Goal: Task Accomplishment & Management: Manage account settings

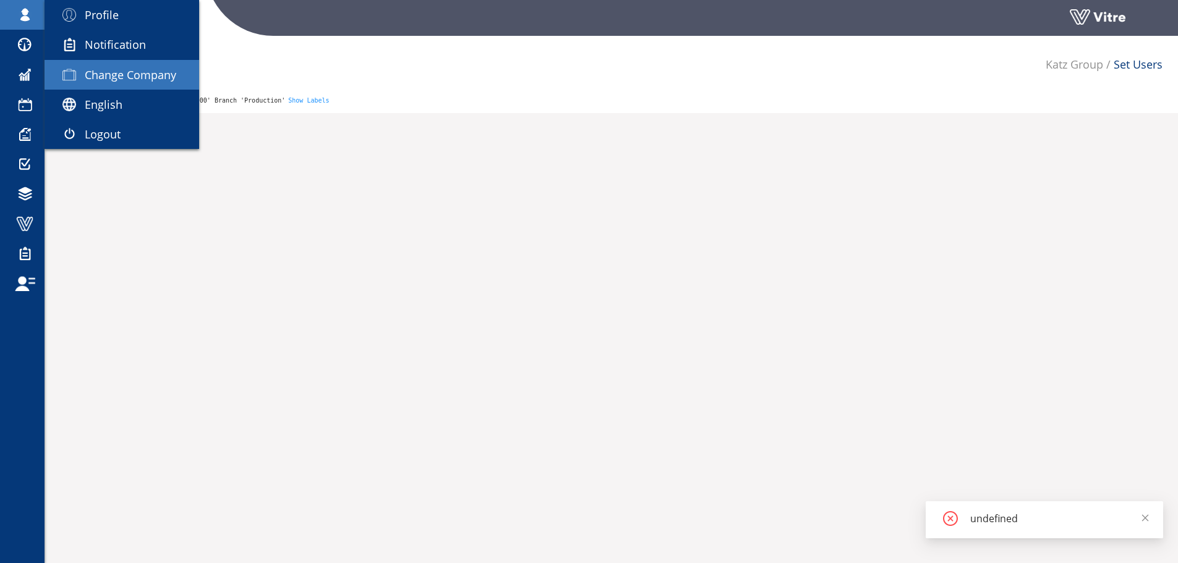
click at [121, 75] on span "Change Company" at bounding box center [131, 74] width 92 height 15
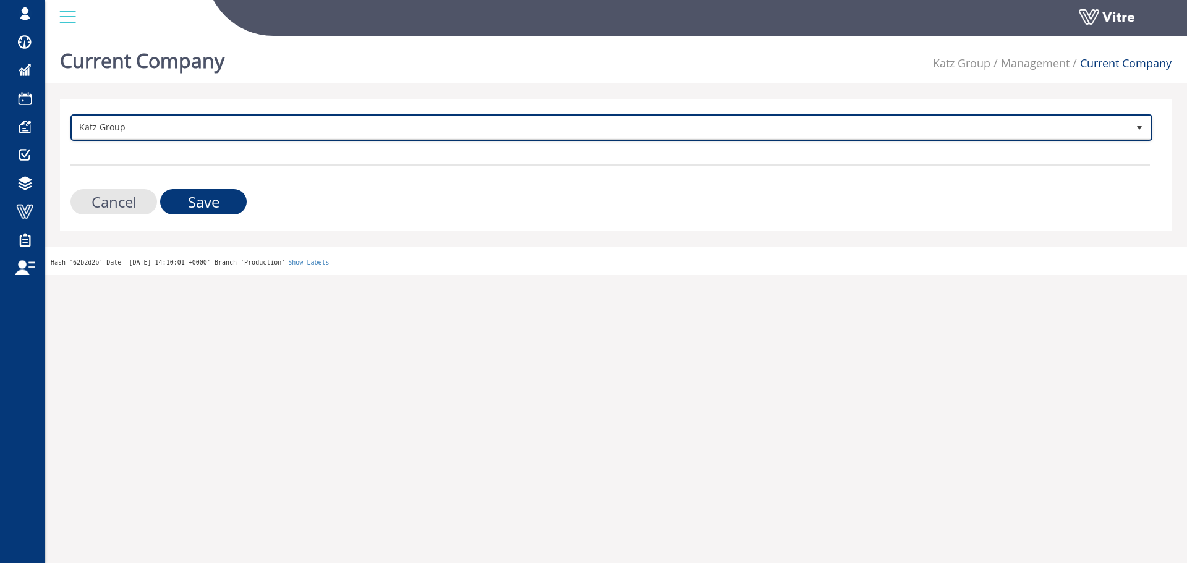
click at [219, 130] on span "Katz Group" at bounding box center [600, 127] width 1056 height 22
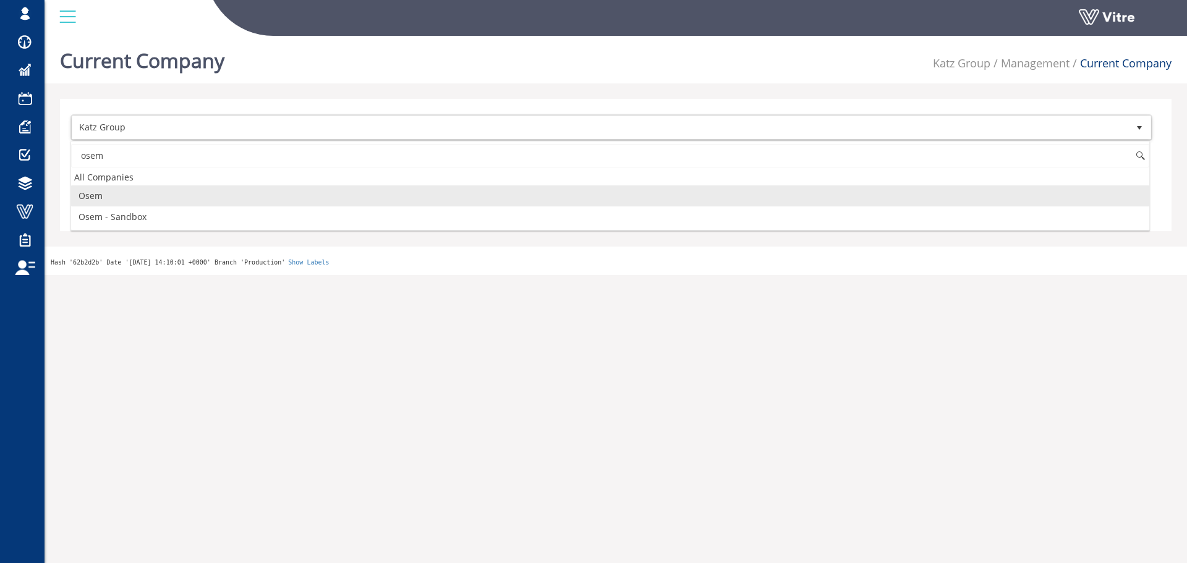
click at [105, 194] on li "Osem" at bounding box center [610, 196] width 1079 height 21
type input "osem"
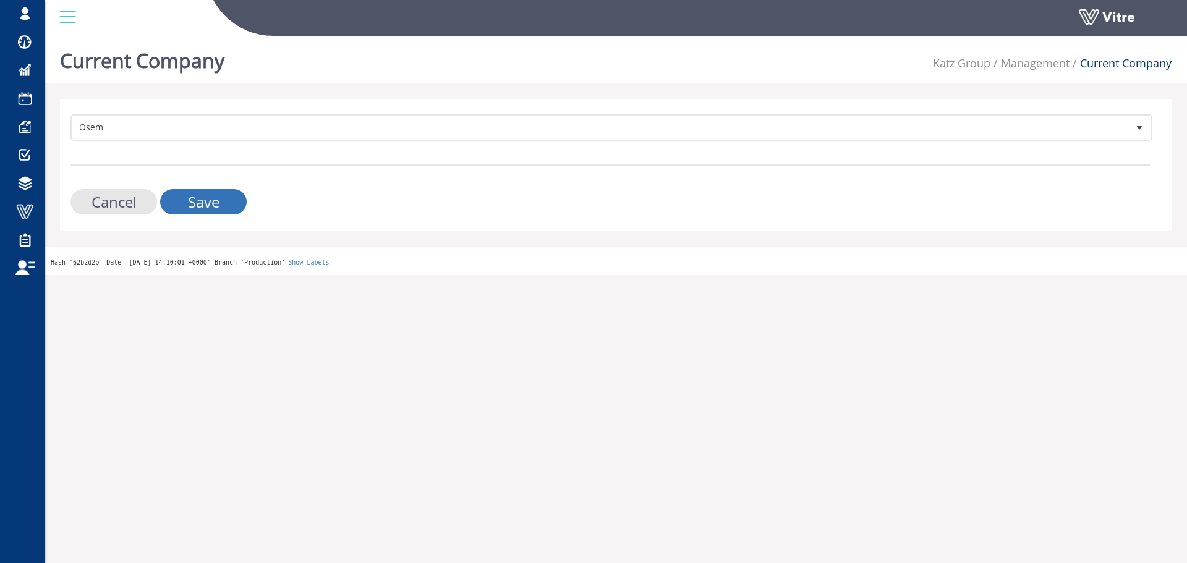
click at [217, 192] on input "Save" at bounding box center [203, 201] width 87 height 25
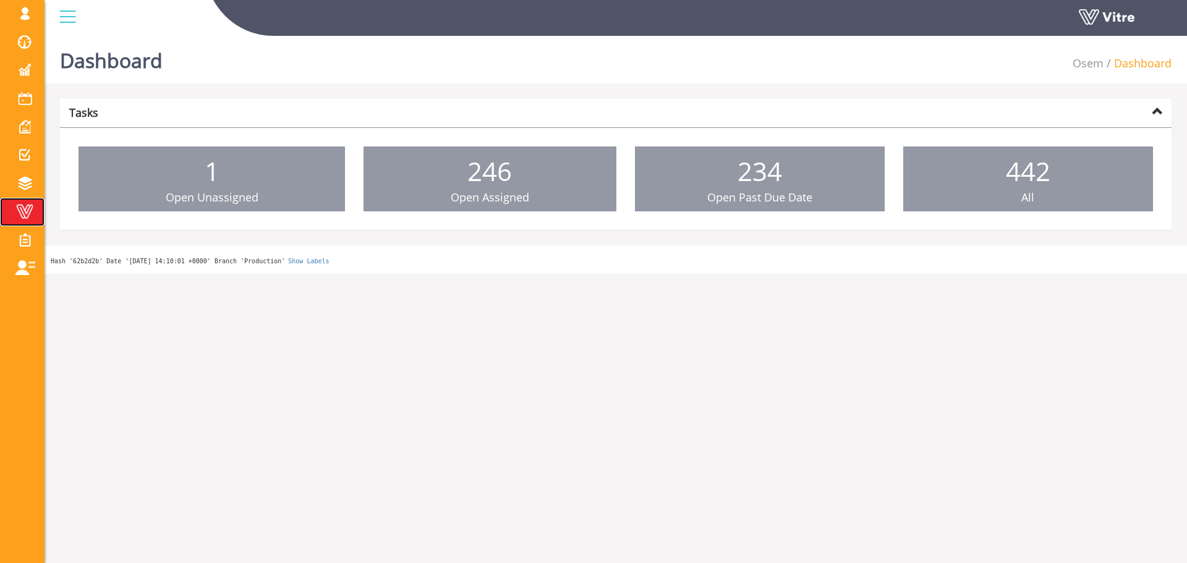
click at [27, 212] on span at bounding box center [24, 211] width 31 height 15
